Goal: Information Seeking & Learning: Compare options

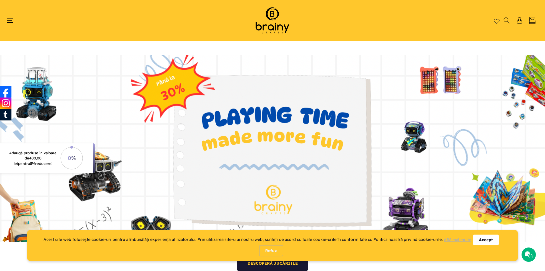
click at [489, 240] on div "Accept" at bounding box center [485, 239] width 25 height 11
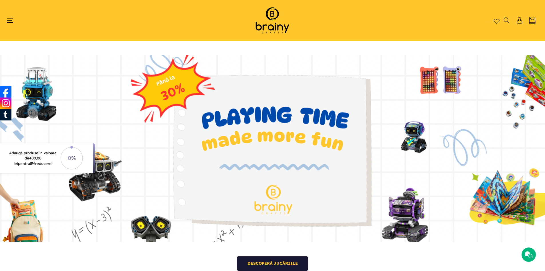
click at [0, 157] on link at bounding box center [0, 148] width 0 height 187
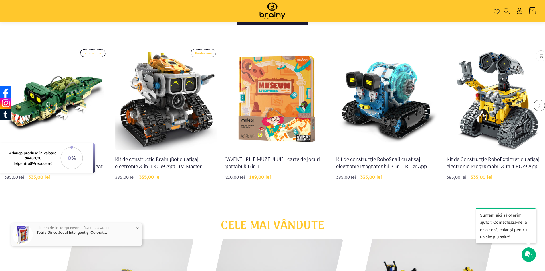
scroll to position [226, 0]
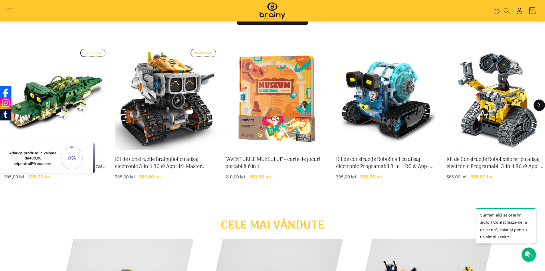
click at [542, 104] on button "Glisare la dreapta" at bounding box center [539, 104] width 11 height 11
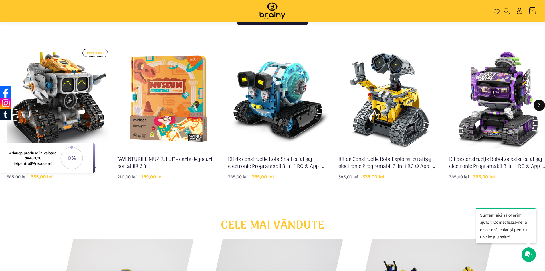
scroll to position [0, 111]
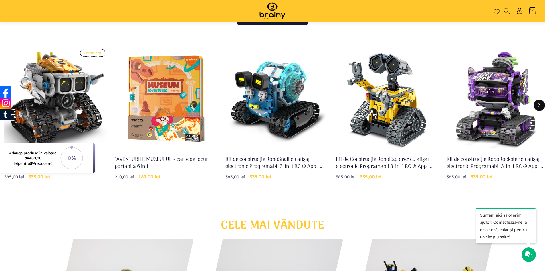
click at [542, 104] on button "Glisare la dreapta" at bounding box center [539, 104] width 11 height 11
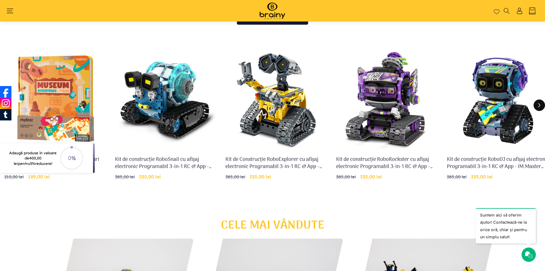
click at [542, 104] on button "Glisare la dreapta" at bounding box center [539, 104] width 11 height 11
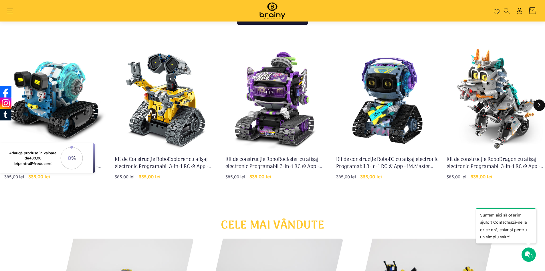
click at [542, 104] on button "Glisare la dreapta" at bounding box center [539, 104] width 11 height 11
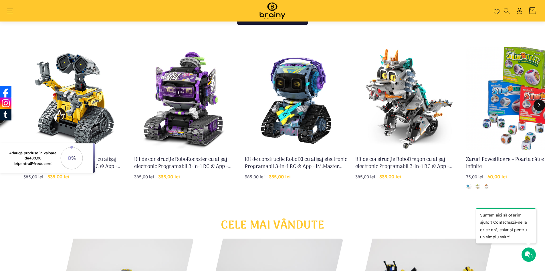
click at [542, 104] on button "Glisare la dreapta" at bounding box center [539, 104] width 11 height 11
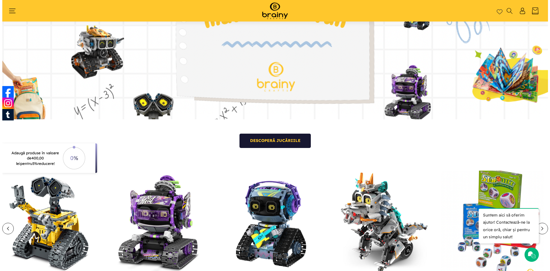
scroll to position [0, 0]
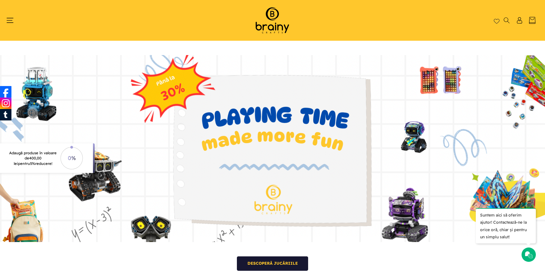
click at [10, 19] on icon "Meniu" at bounding box center [10, 20] width 7 height 7
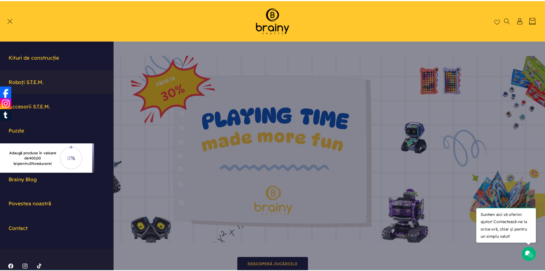
scroll to position [42, 0]
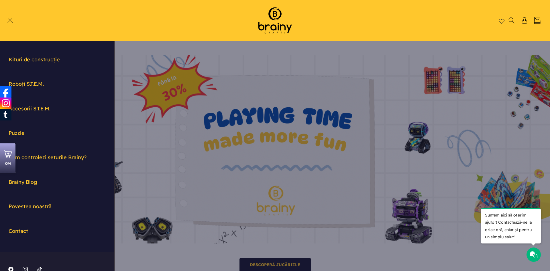
click at [16, 23] on summary "Meniu" at bounding box center [12, 20] width 7 height 6
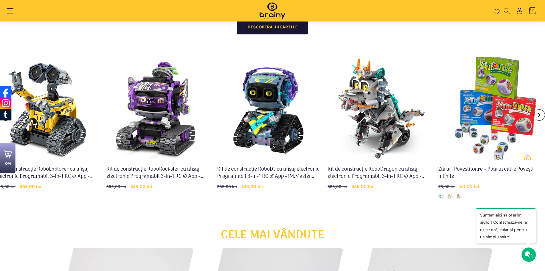
scroll to position [217, 0]
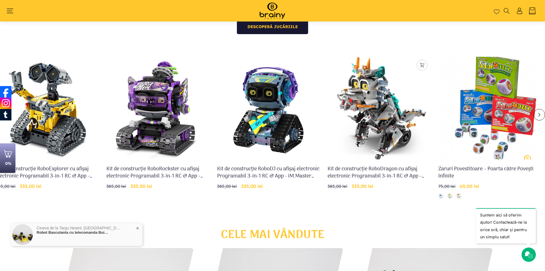
click at [367, 165] on link "Kit de construcție RoboDragon cu afișaj electronic Programabil 3-in-1 RC & App …" at bounding box center [379, 172] width 103 height 14
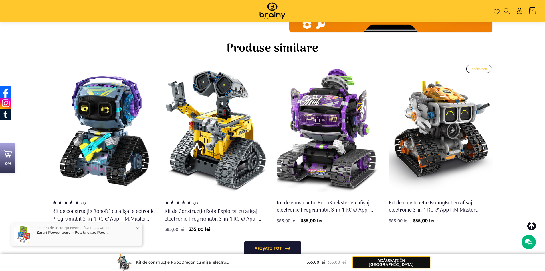
scroll to position [1680, 0]
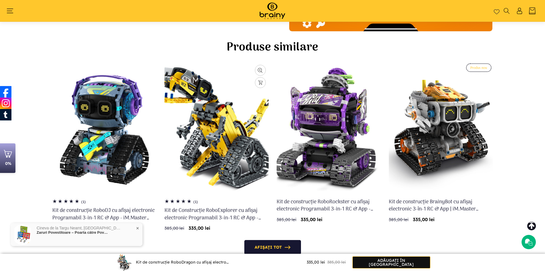
click at [212, 207] on link "Kit de Construcție RoboExplorer cu afișaj electronic Programabil 3-in-1 RC & Ap…" at bounding box center [217, 214] width 104 height 14
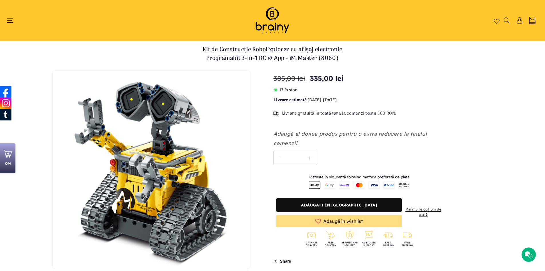
drag, startPoint x: 321, startPoint y: 114, endPoint x: 341, endPoint y: 114, distance: 20.9
click at [341, 114] on span "Livrare gratuită în toată țara la comenzi peste 300 RON." at bounding box center [339, 114] width 115 height 6
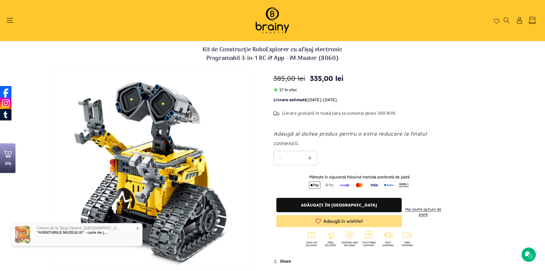
drag, startPoint x: 343, startPoint y: 134, endPoint x: 310, endPoint y: 136, distance: 33.3
click at [310, 136] on em "Adaugă al doilea produs pentru o extra reducere la finalul comenzii." at bounding box center [351, 138] width 154 height 16
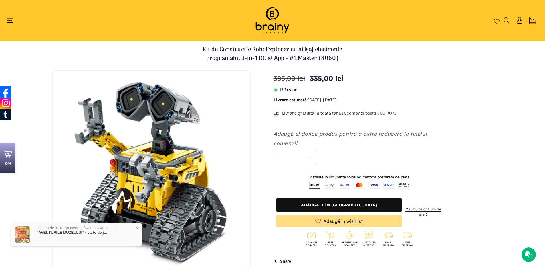
click at [310, 136] on em "Adaugă al doilea produs pentru o extra reducere la finalul comenzii." at bounding box center [351, 138] width 154 height 16
drag, startPoint x: 310, startPoint y: 136, endPoint x: 316, endPoint y: 130, distance: 8.9
click at [316, 130] on p "Adaugă al doilea produs pentru o extra reducere la finalul comenzii." at bounding box center [360, 138] width 172 height 19
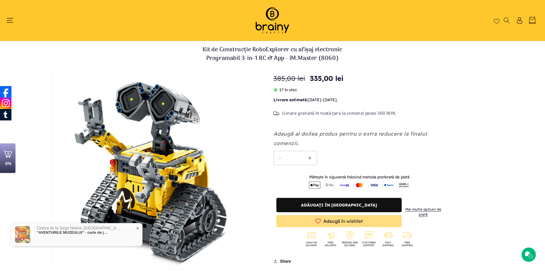
click at [316, 130] on p "Adaugă al doilea produs pentru o extra reducere la finalul comenzii." at bounding box center [360, 138] width 172 height 19
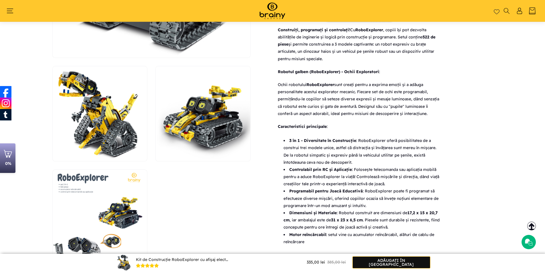
scroll to position [345, 0]
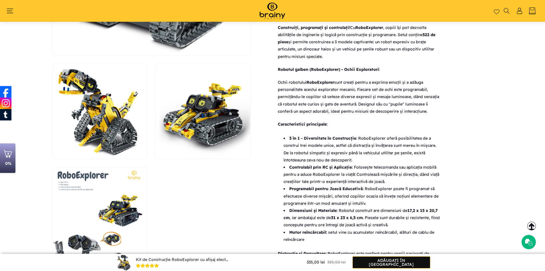
drag, startPoint x: 372, startPoint y: 138, endPoint x: 351, endPoint y: 161, distance: 31.4
click at [351, 161] on li "3 în 1 - Diversitate în Construcție : RoboExplorer oferă posibilitatea de a con…" at bounding box center [362, 149] width 157 height 29
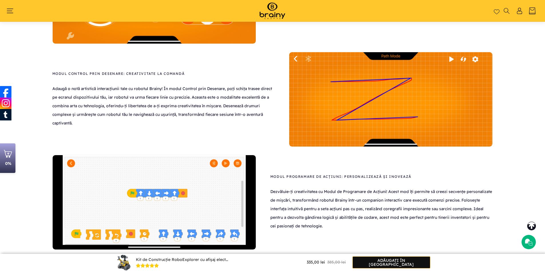
scroll to position [1544, 0]
